Goal: Task Accomplishment & Management: Manage account settings

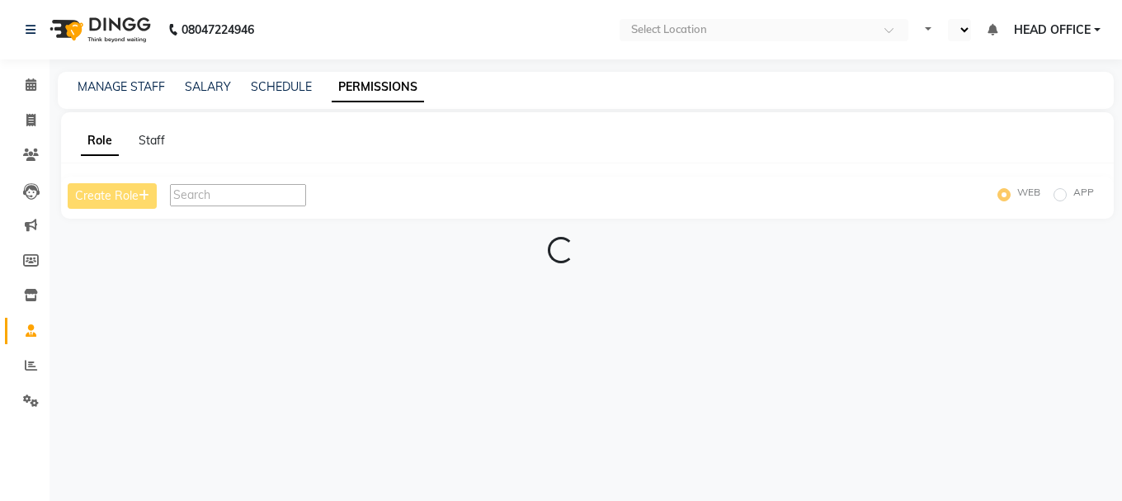
select select "en"
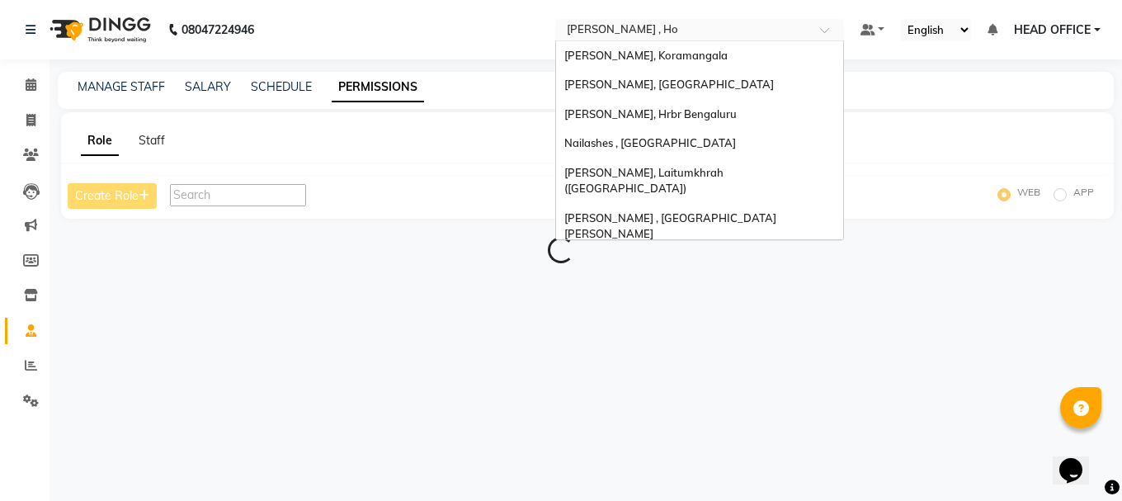
click at [679, 29] on input "text" at bounding box center [683, 31] width 239 height 17
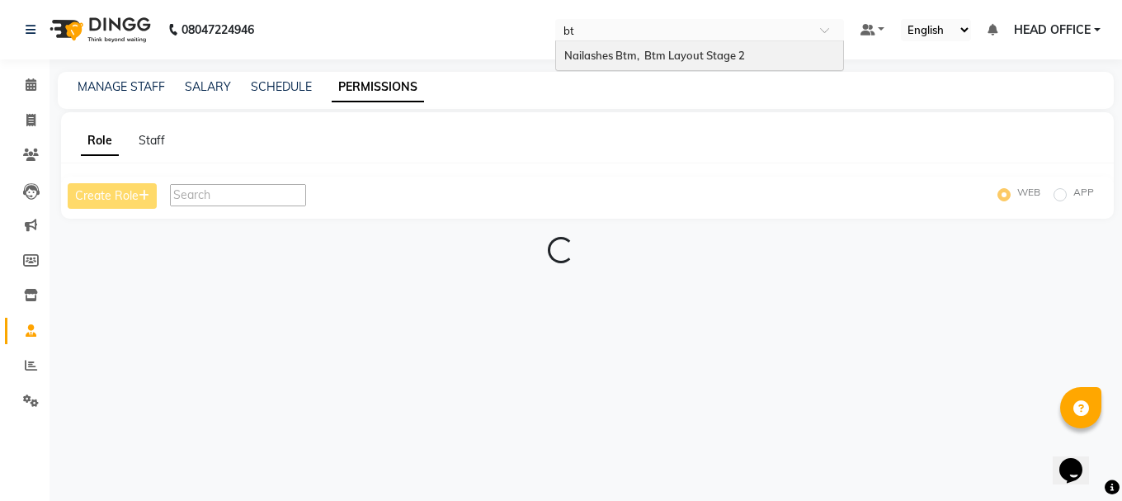
type input "btm"
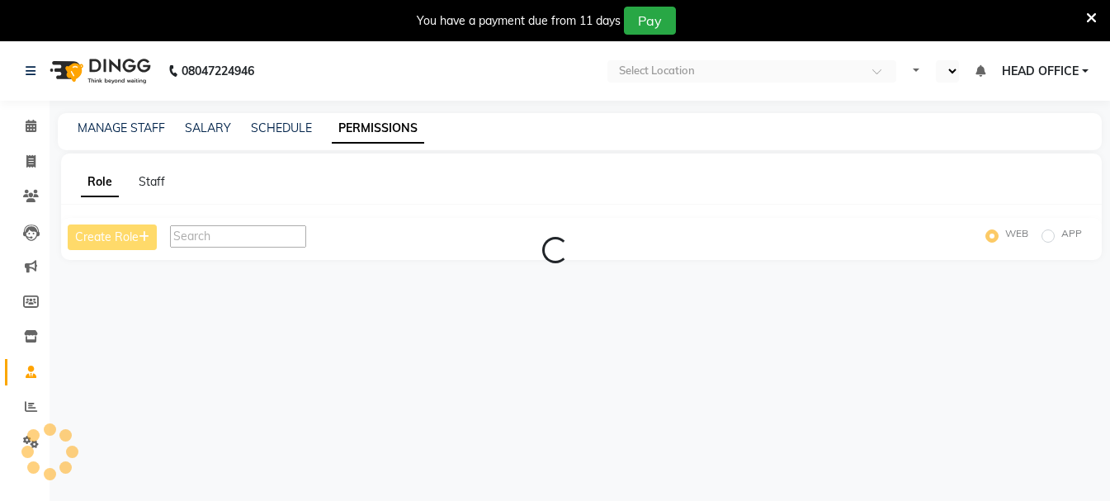
select select "en"
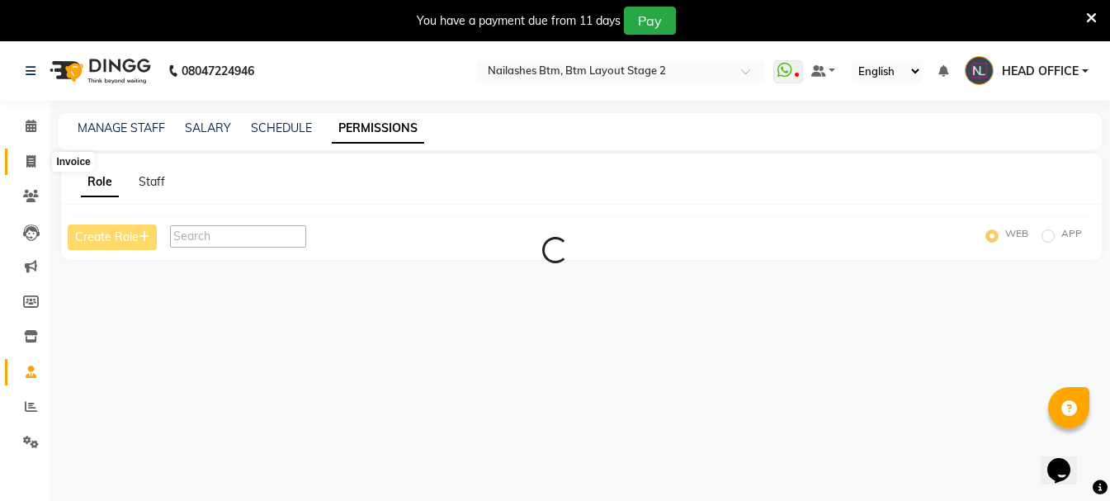
click at [38, 158] on span at bounding box center [31, 162] width 29 height 19
select select "service"
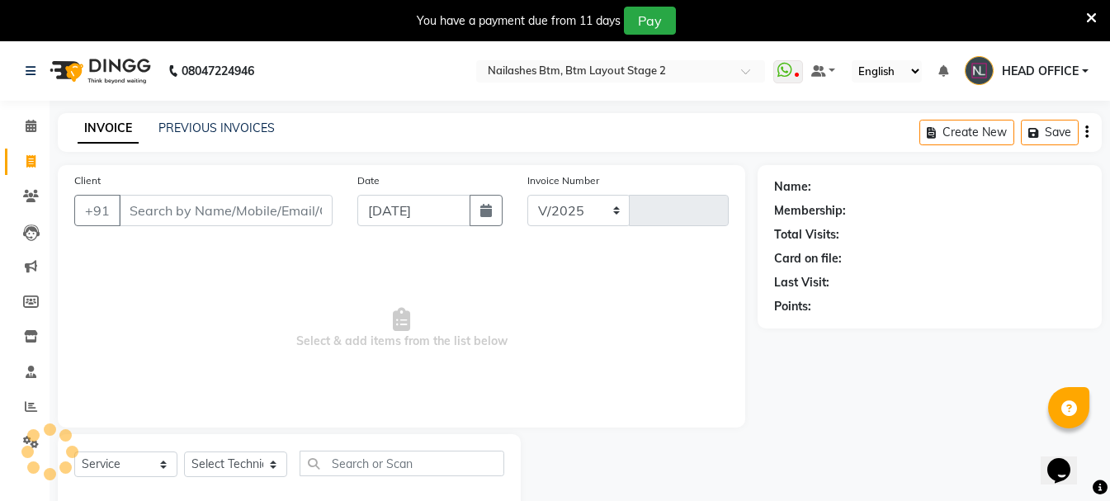
select select "6721"
type input "0587"
click at [256, 130] on link "PREVIOUS INVOICES" at bounding box center [216, 127] width 116 height 15
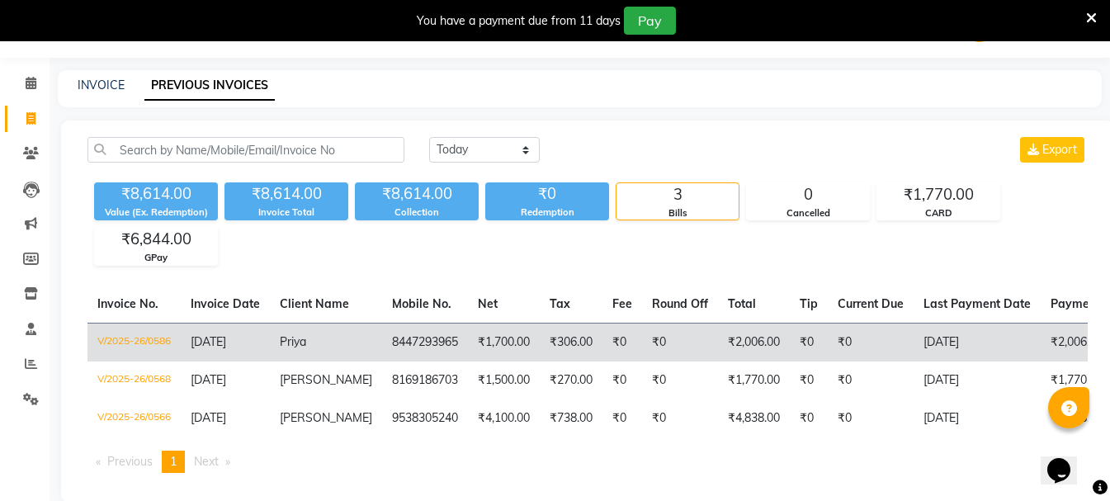
scroll to position [82, 0]
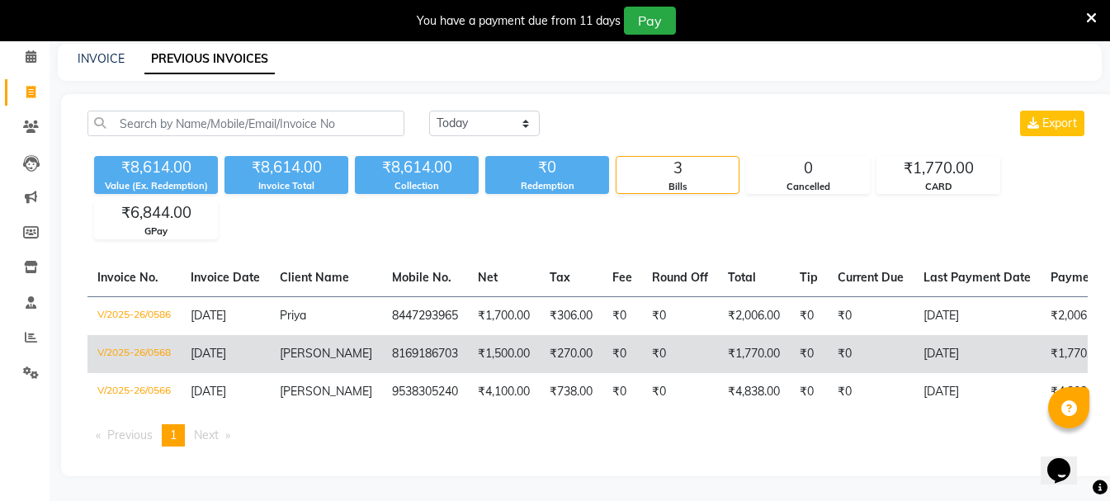
click at [329, 337] on td "Aanchal" at bounding box center [326, 354] width 112 height 38
click at [427, 340] on td "8169186703" at bounding box center [425, 354] width 86 height 38
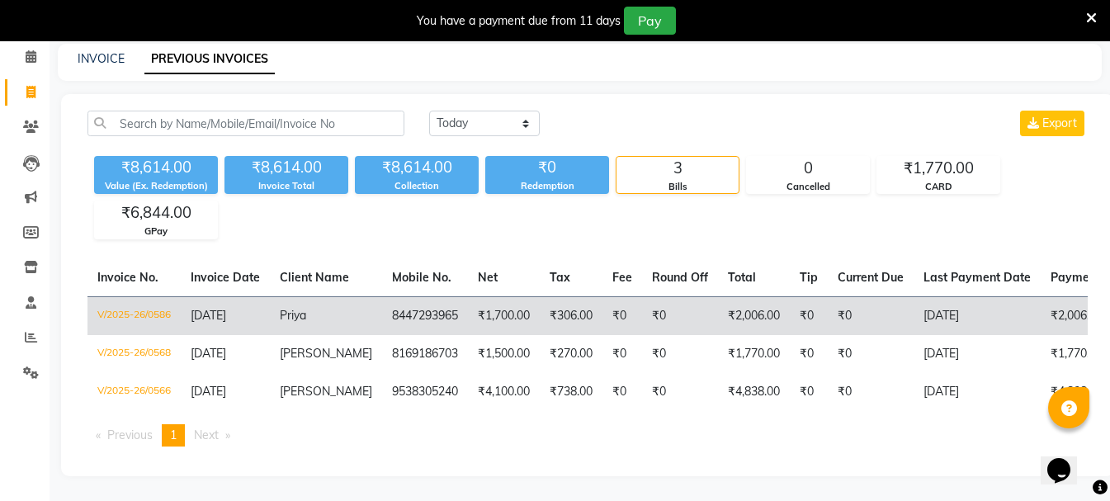
click at [389, 296] on td "8447293965" at bounding box center [425, 315] width 86 height 39
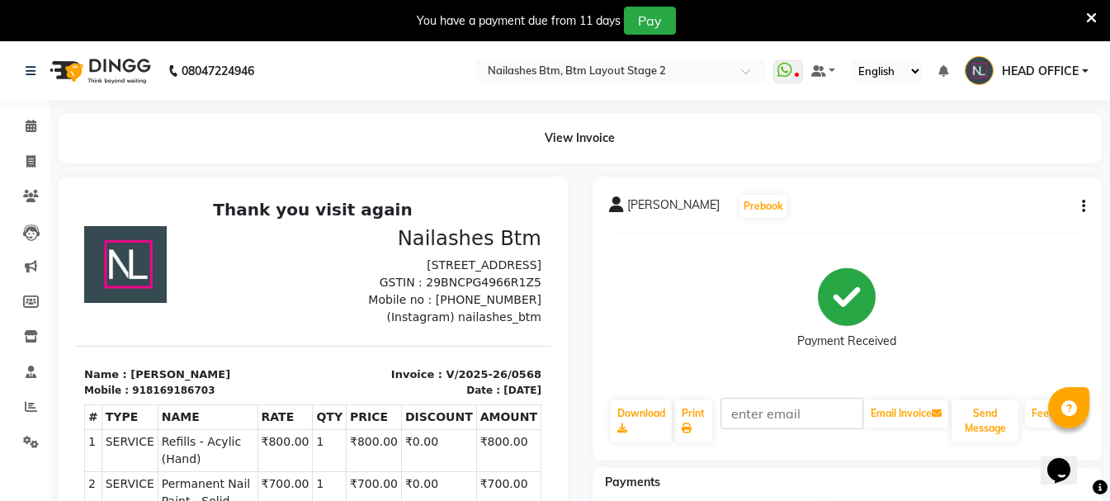
click at [1080, 205] on button "button" at bounding box center [1080, 206] width 10 height 17
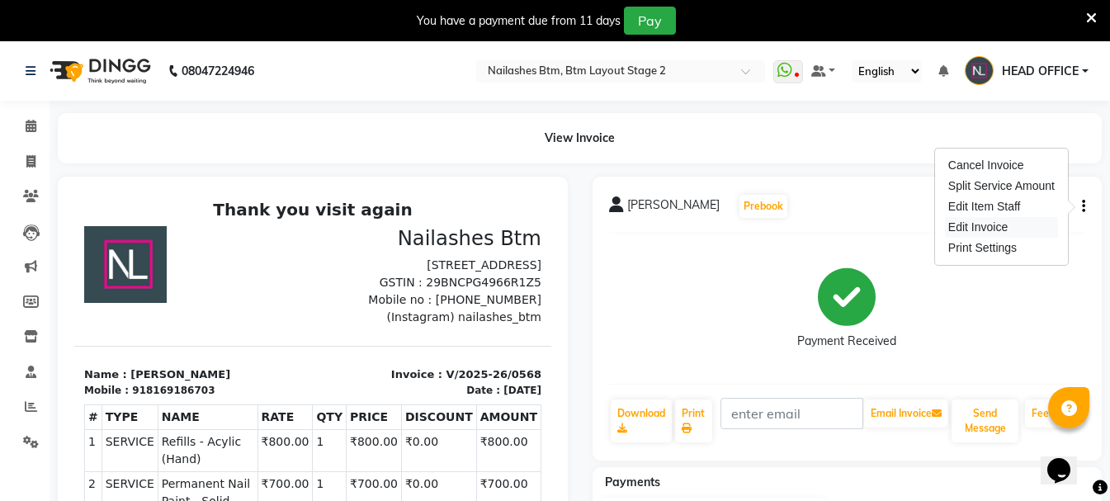
click at [988, 225] on div "Edit Invoice" at bounding box center [1001, 227] width 113 height 21
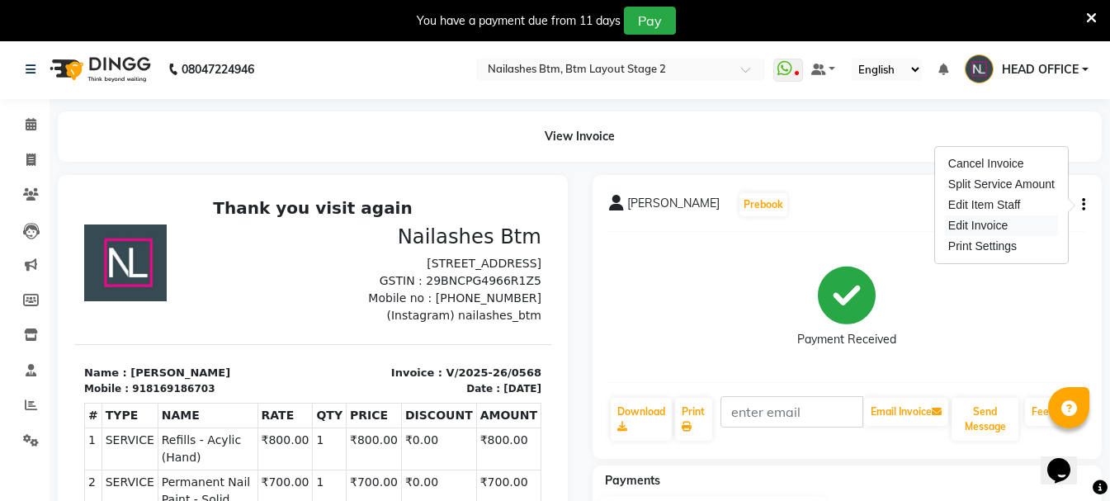
select select "service"
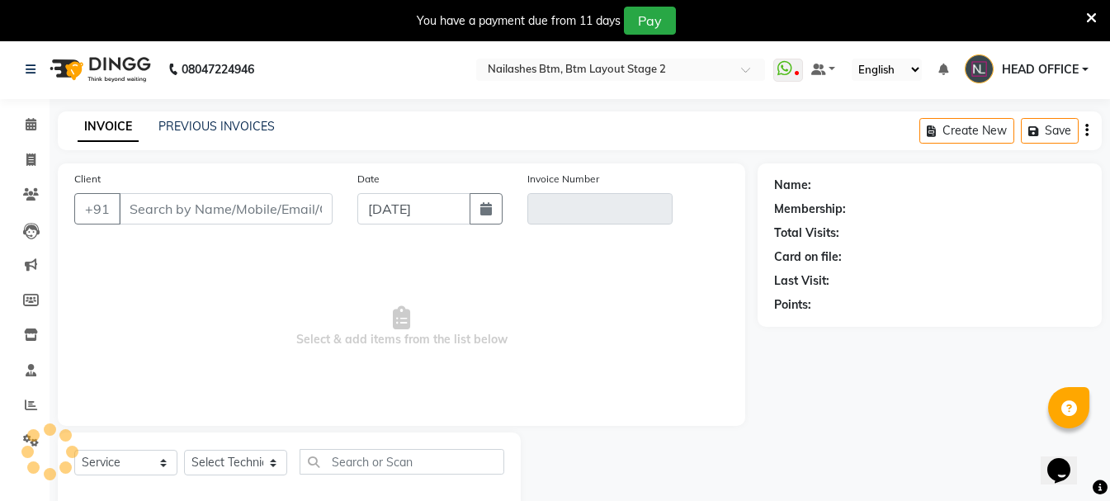
scroll to position [41, 0]
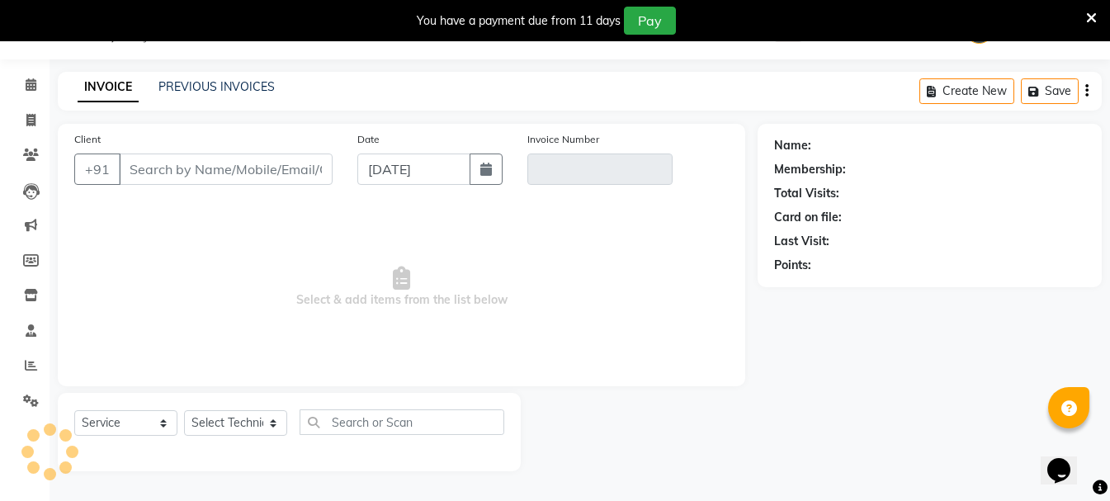
type input "8169186703"
type input "V/2025-26/0568"
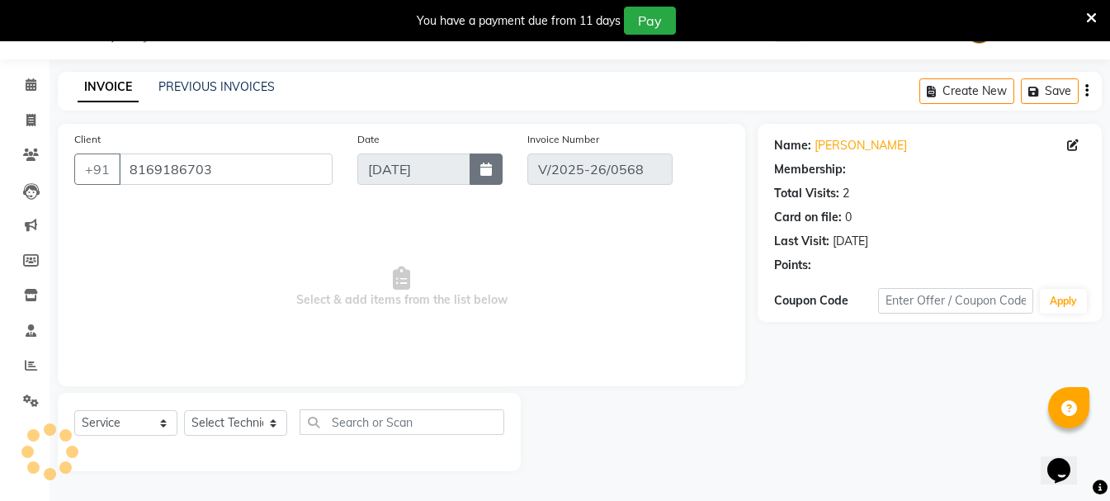
click at [476, 180] on button "button" at bounding box center [486, 168] width 33 height 31
select select "9"
select select "2025"
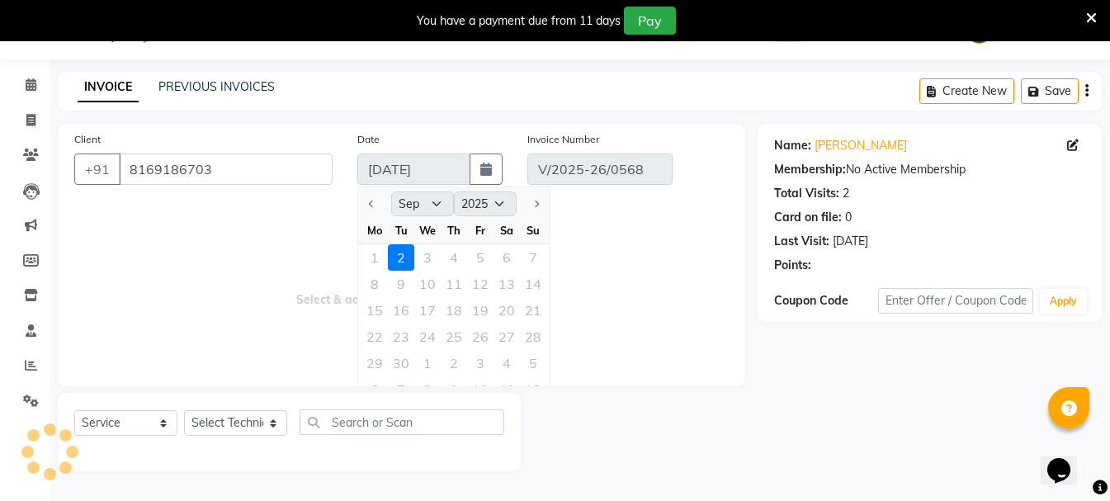
select select "select"
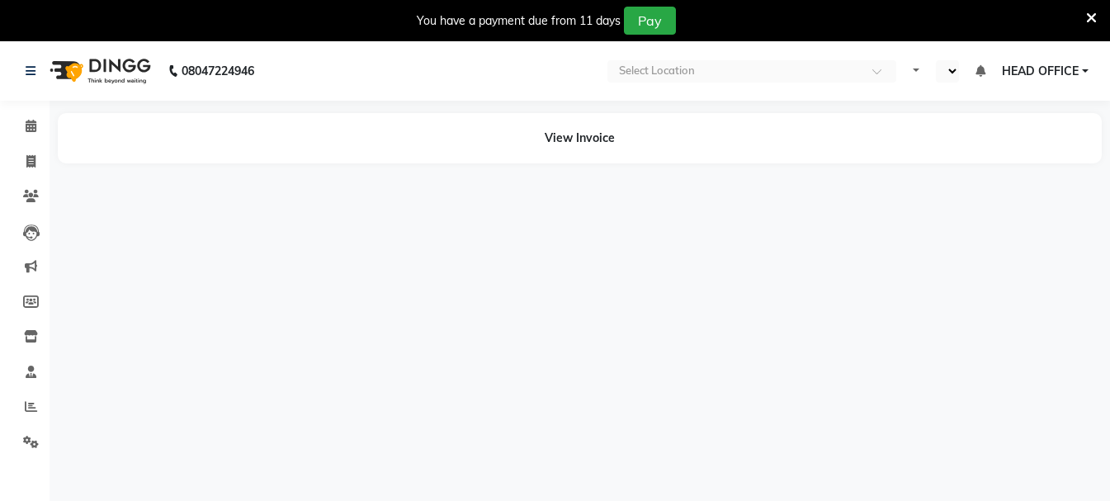
select select "en"
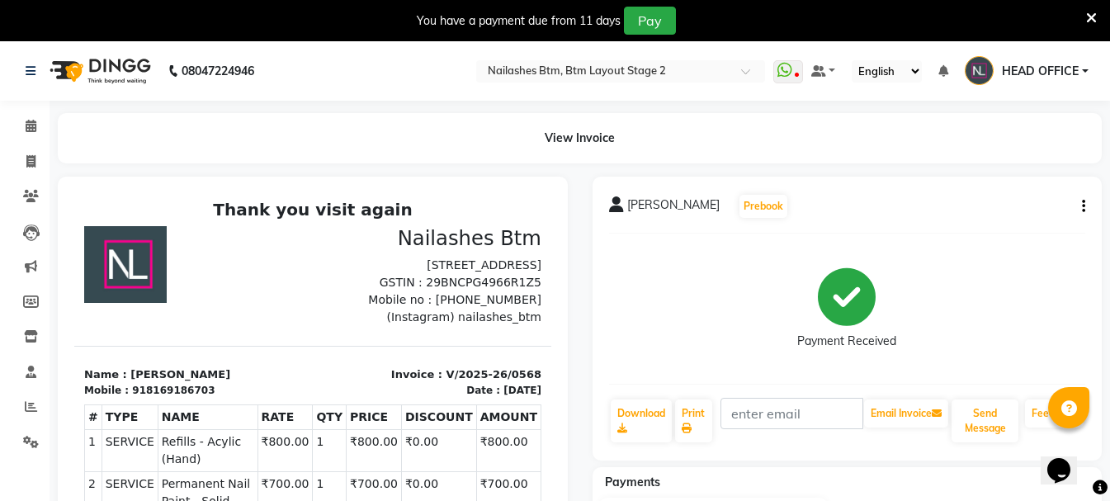
click at [1081, 202] on button "button" at bounding box center [1080, 206] width 10 height 17
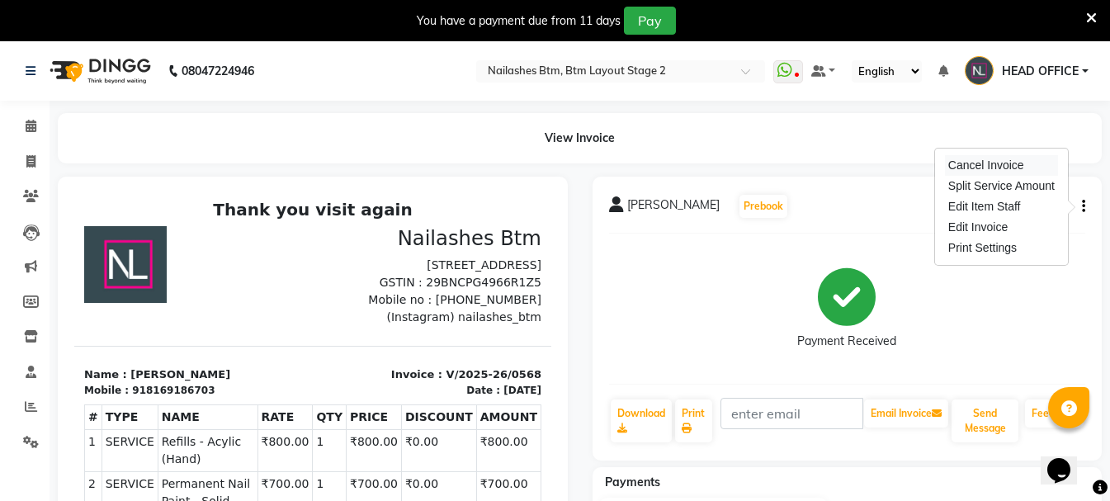
click at [994, 165] on div "Cancel Invoice" at bounding box center [1001, 165] width 113 height 21
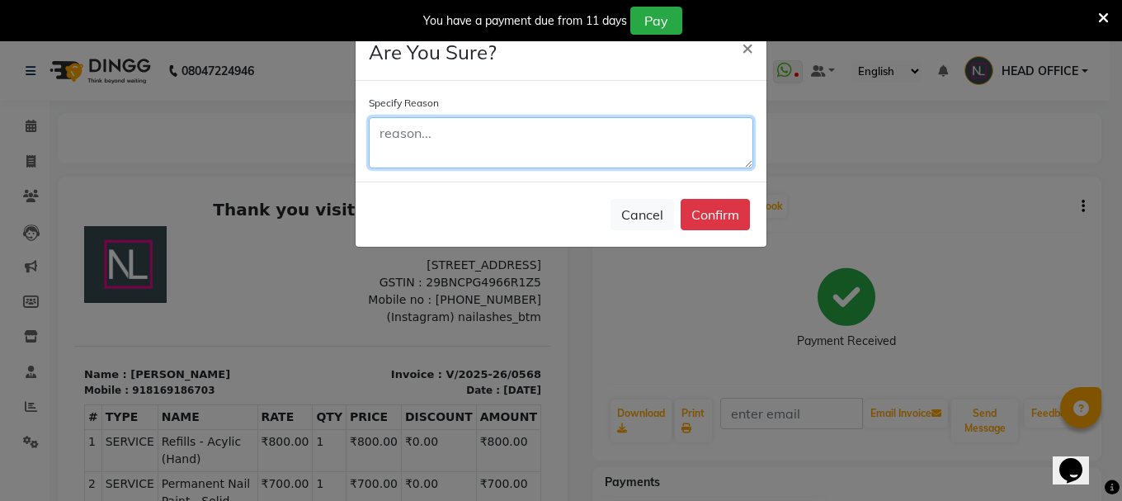
click at [469, 148] on textarea at bounding box center [561, 142] width 385 height 51
type textarea "Wrong invoice"
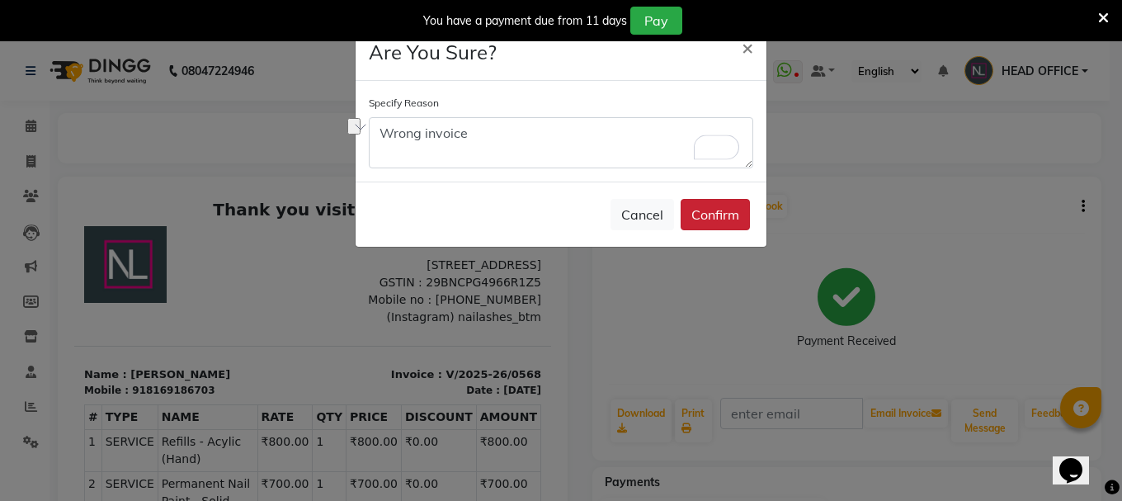
click at [732, 216] on button "Confirm" at bounding box center [715, 214] width 69 height 31
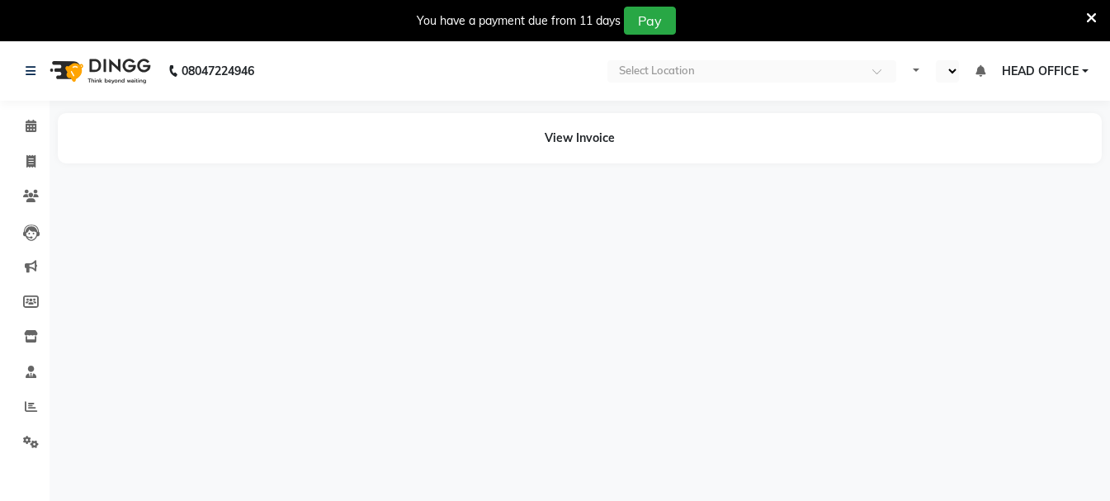
select select "en"
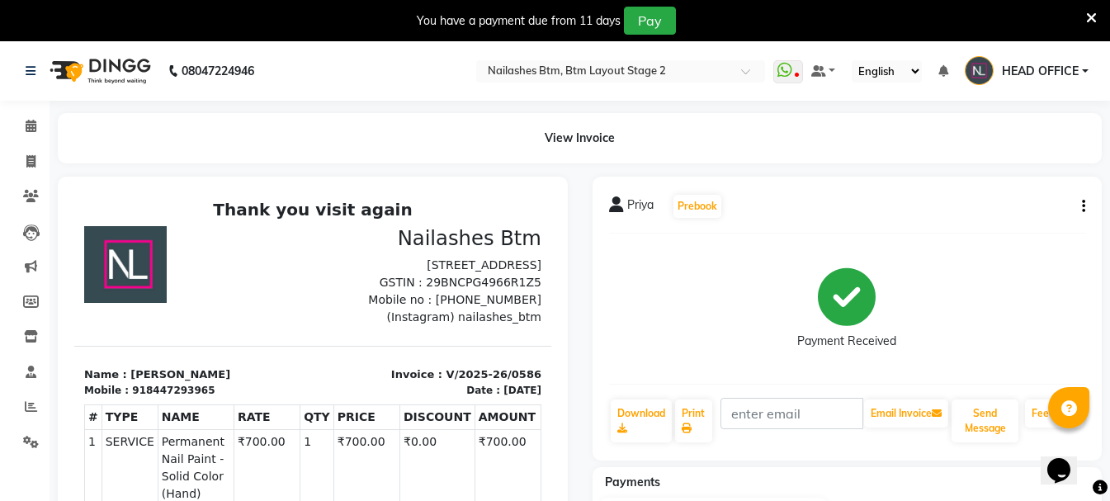
click at [1085, 205] on div "Priya Prebook Payment Received Download Print Email Invoice Send Message Feedba…" at bounding box center [847, 319] width 510 height 284
click at [1084, 206] on icon "button" at bounding box center [1083, 206] width 3 height 1
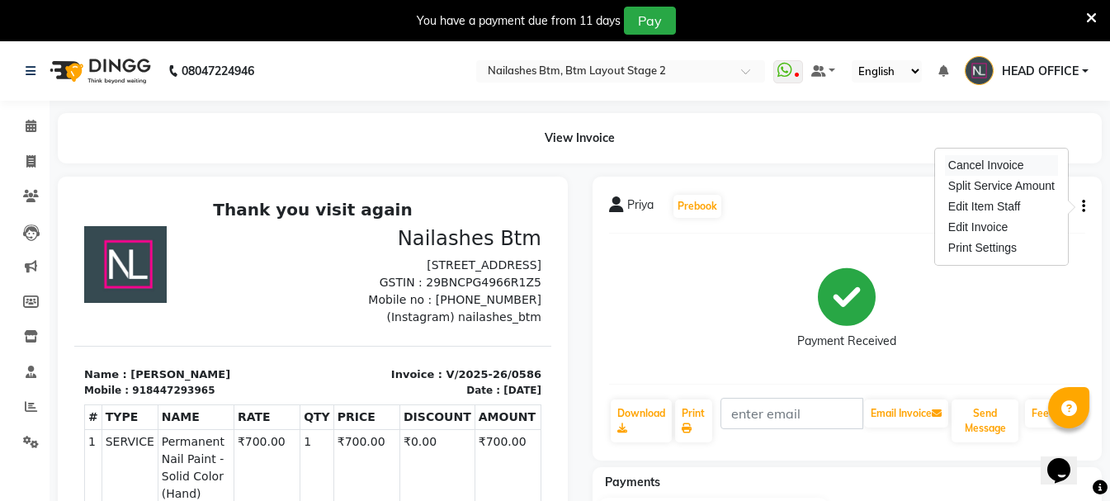
click at [1026, 160] on div "Cancel Invoice" at bounding box center [1001, 165] width 113 height 21
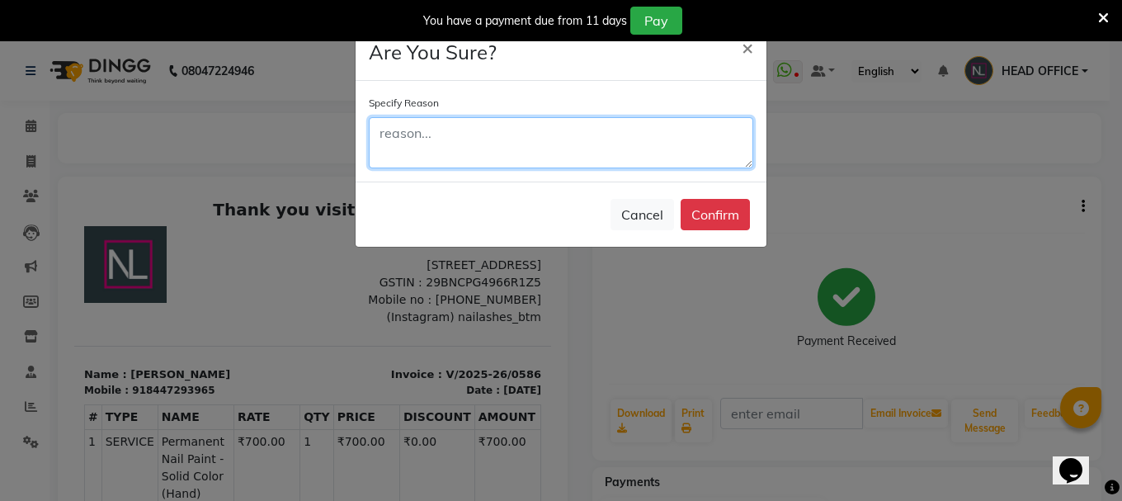
click at [498, 135] on textarea at bounding box center [561, 142] width 385 height 51
paste textarea "Wrong invoice"
type textarea "Wrong invoice"
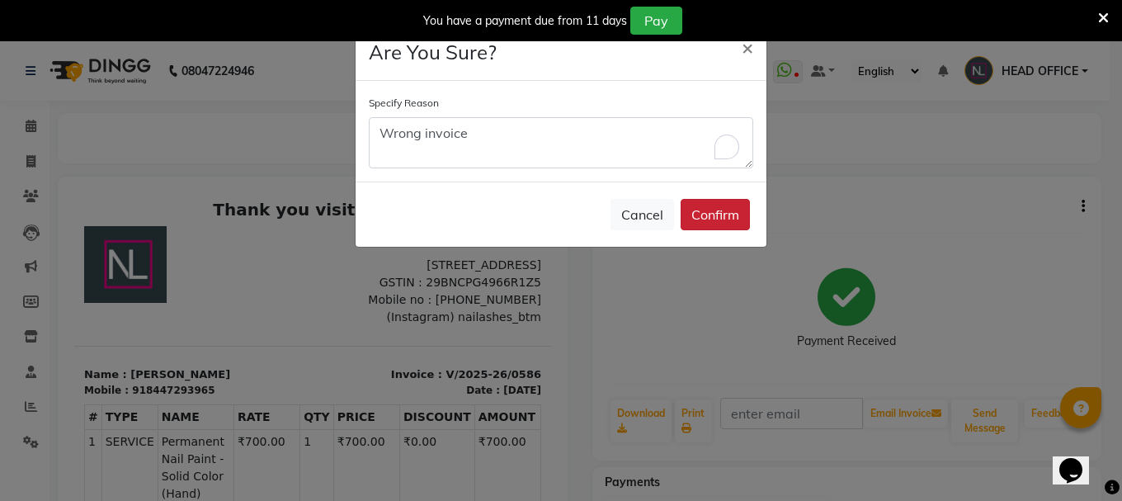
click at [725, 217] on button "Confirm" at bounding box center [715, 214] width 69 height 31
